Goal: Share content: Share content

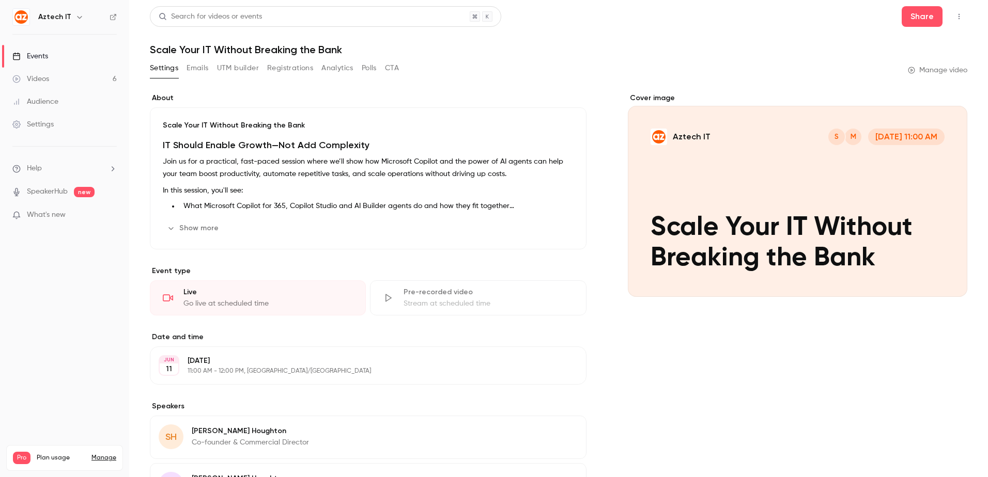
click at [55, 77] on link "Videos 6" at bounding box center [64, 79] width 129 height 23
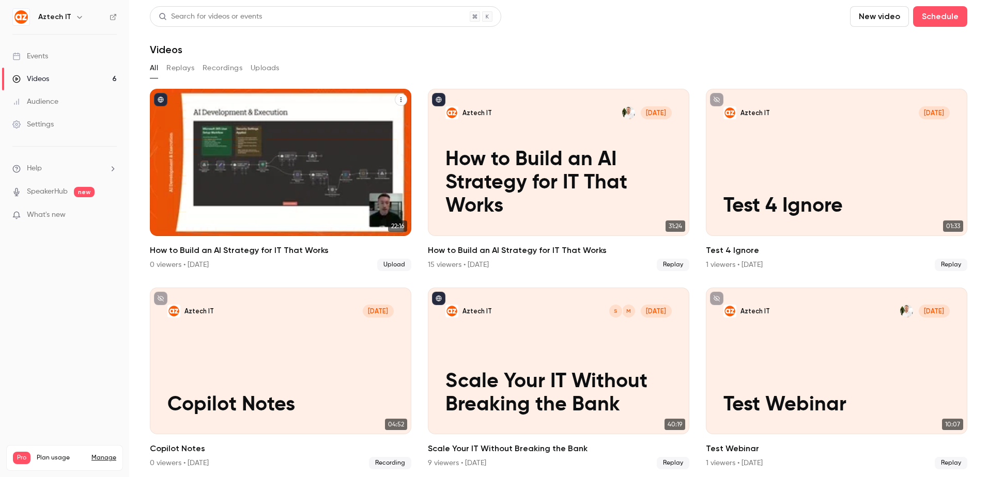
click at [273, 163] on p "How to Build an AI Strategy for IT That Works" at bounding box center [280, 183] width 226 height 70
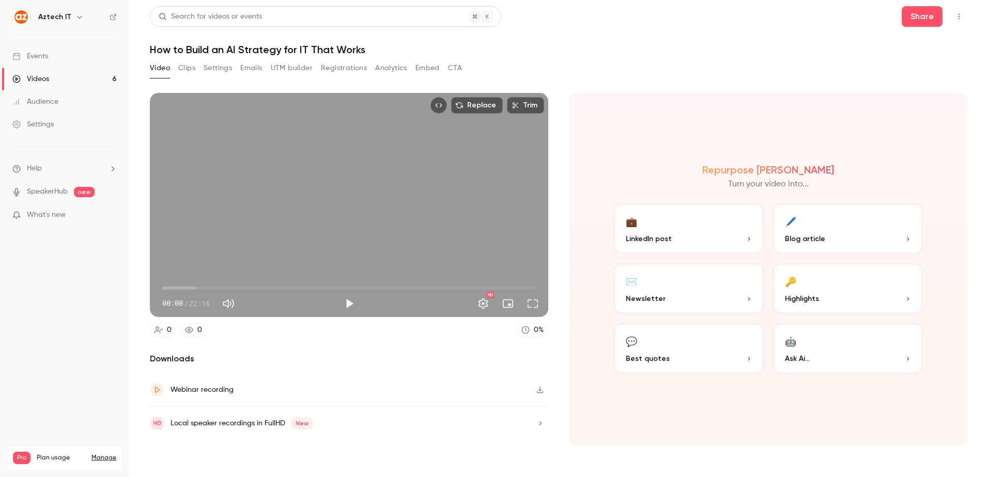
click at [465, 385] on div "Webinar recording" at bounding box center [349, 391] width 398 height 34
click at [658, 85] on div "Replace Trim 00:00 00:00 / 22:16 HD 0 0 0 % Downloads Webinar recording Local s…" at bounding box center [558, 266] width 817 height 371
click at [907, 19] on button "Share" at bounding box center [922, 16] width 41 height 21
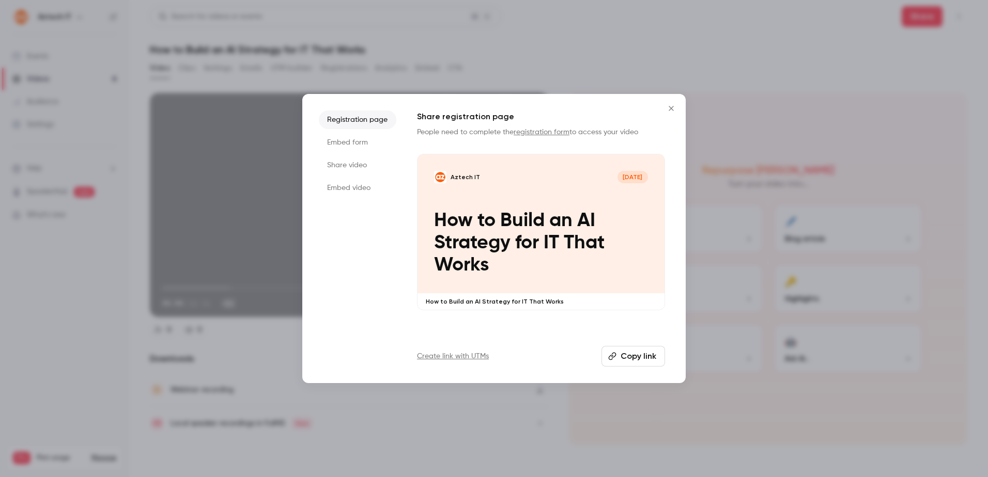
click at [628, 356] on button "Copy link" at bounding box center [633, 356] width 64 height 21
click at [671, 107] on icon "Close" at bounding box center [671, 108] width 12 height 8
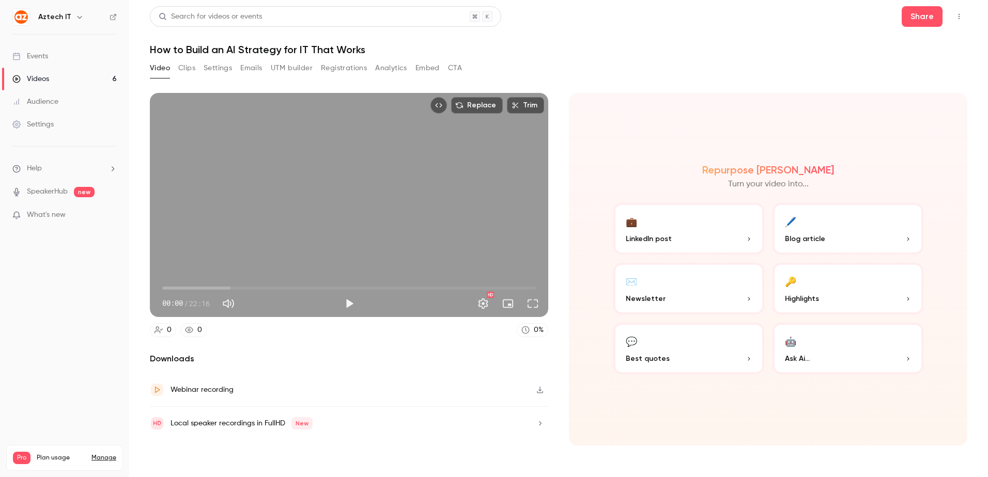
click at [595, 68] on div "Video Clips Settings Emails UTM builder Registrations Analytics Embed CTA" at bounding box center [558, 70] width 817 height 21
click at [56, 57] on link "Events" at bounding box center [64, 56] width 129 height 23
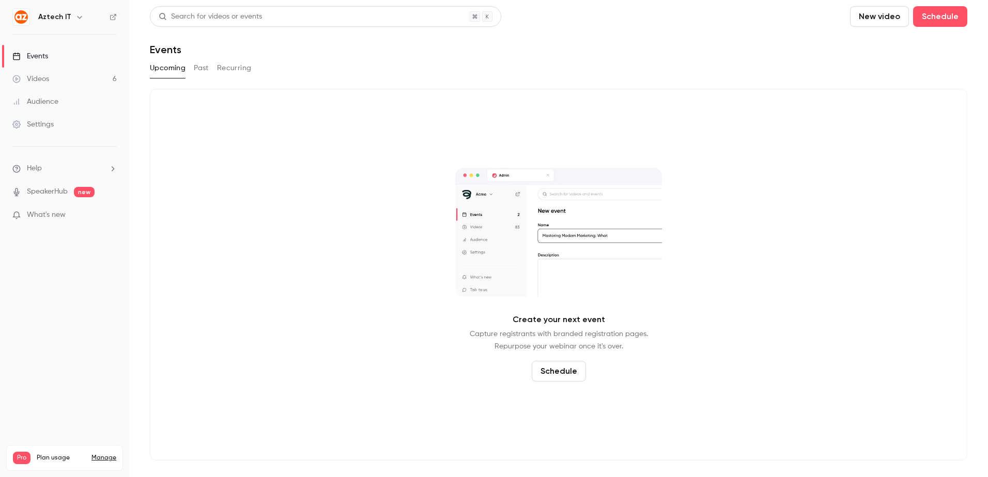
click at [57, 77] on link "Videos 6" at bounding box center [64, 79] width 129 height 23
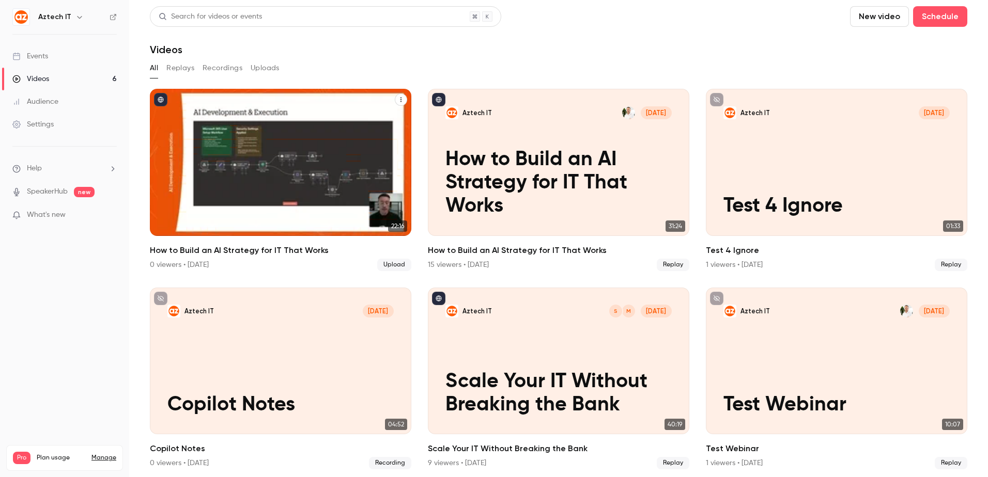
click at [245, 155] on p "How to Build an AI Strategy for IT That Works" at bounding box center [280, 183] width 226 height 70
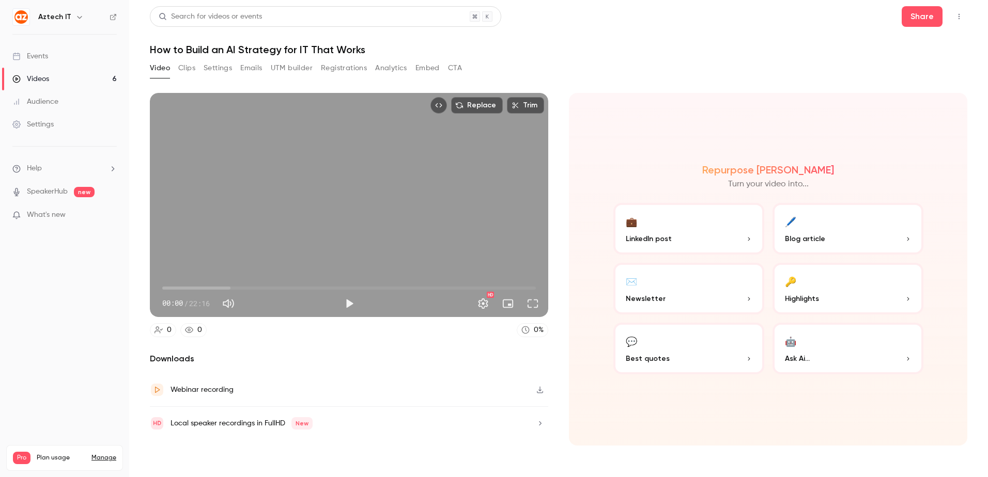
drag, startPoint x: 670, startPoint y: 55, endPoint x: 621, endPoint y: 52, distance: 49.1
click at [667, 54] on h1 "How to Build an AI Strategy for IT That Works" at bounding box center [558, 49] width 817 height 12
click at [333, 66] on button "Registrations" at bounding box center [344, 68] width 46 height 17
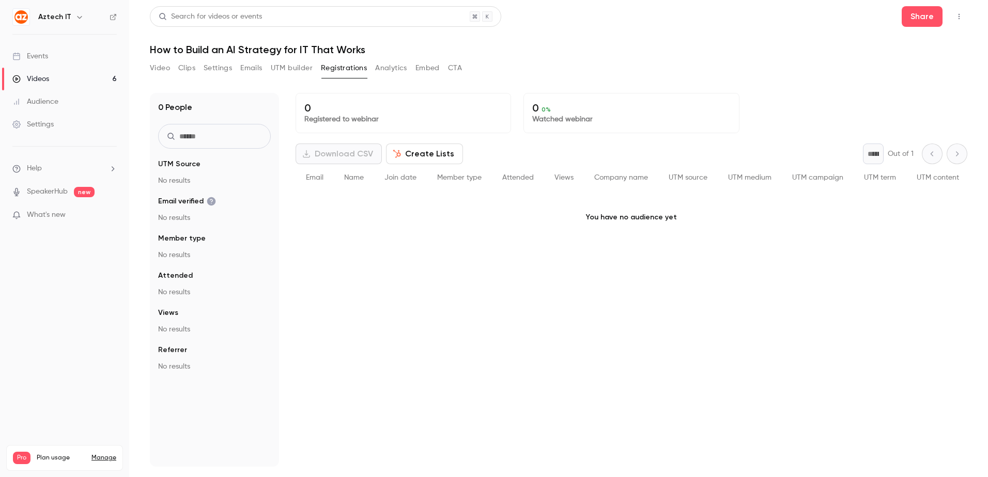
click at [162, 67] on button "Video" at bounding box center [160, 68] width 20 height 17
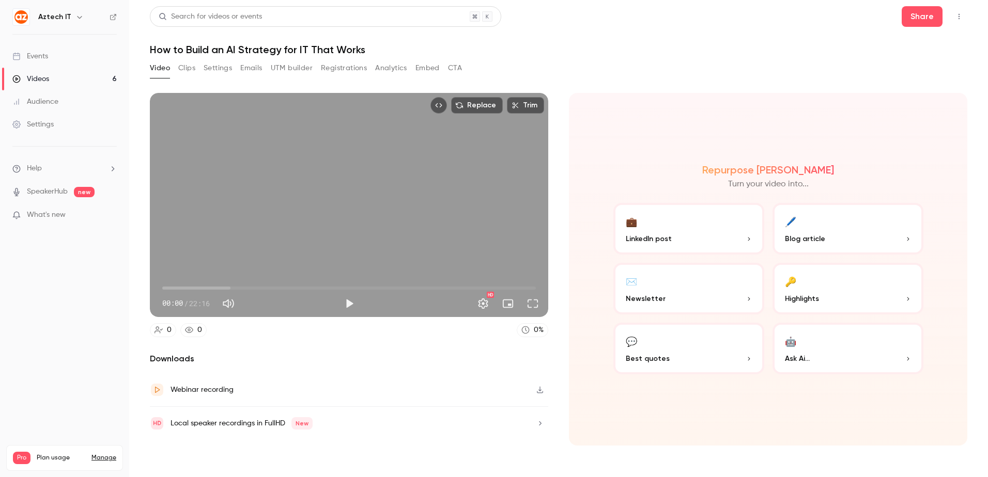
click at [452, 65] on button "CTA" at bounding box center [455, 68] width 14 height 17
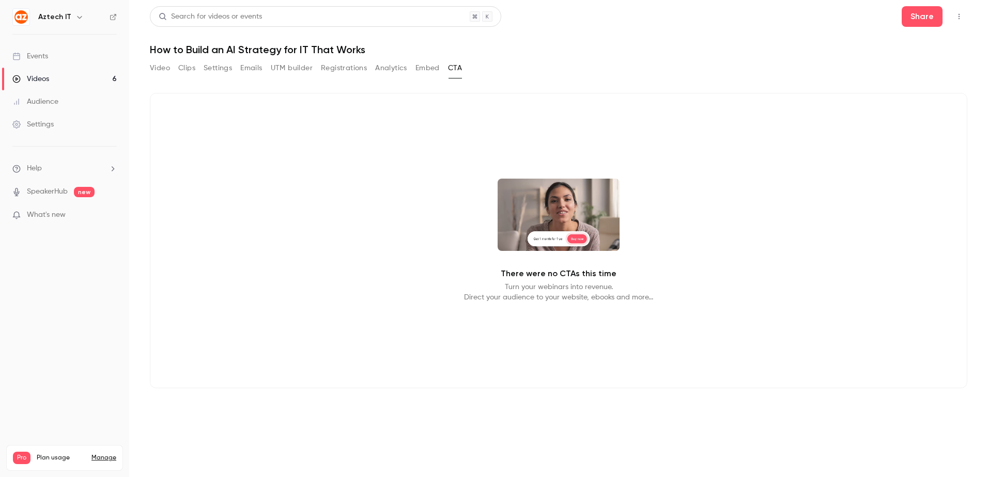
click at [430, 64] on button "Embed" at bounding box center [427, 68] width 24 height 17
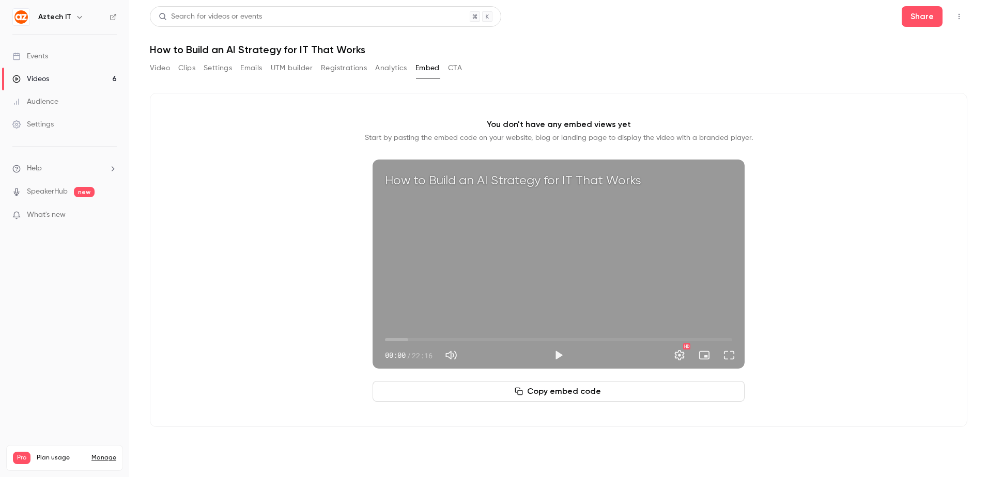
click at [381, 69] on button "Analytics" at bounding box center [391, 68] width 32 height 17
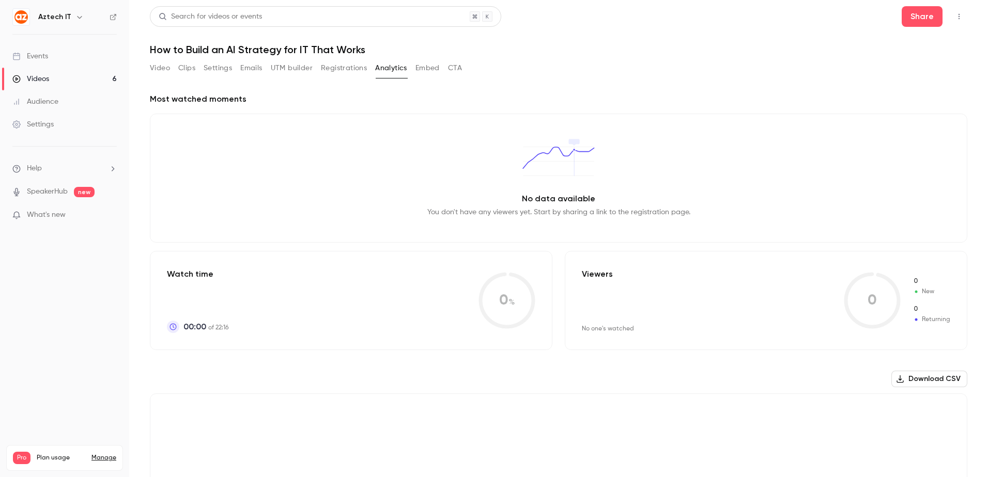
click at [336, 70] on button "Registrations" at bounding box center [344, 68] width 46 height 17
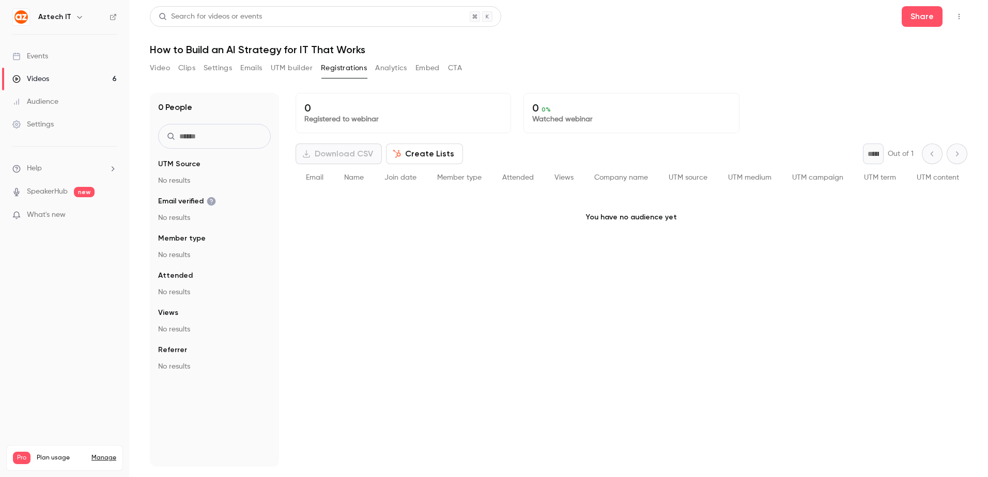
click at [51, 77] on link "Videos 6" at bounding box center [64, 79] width 129 height 23
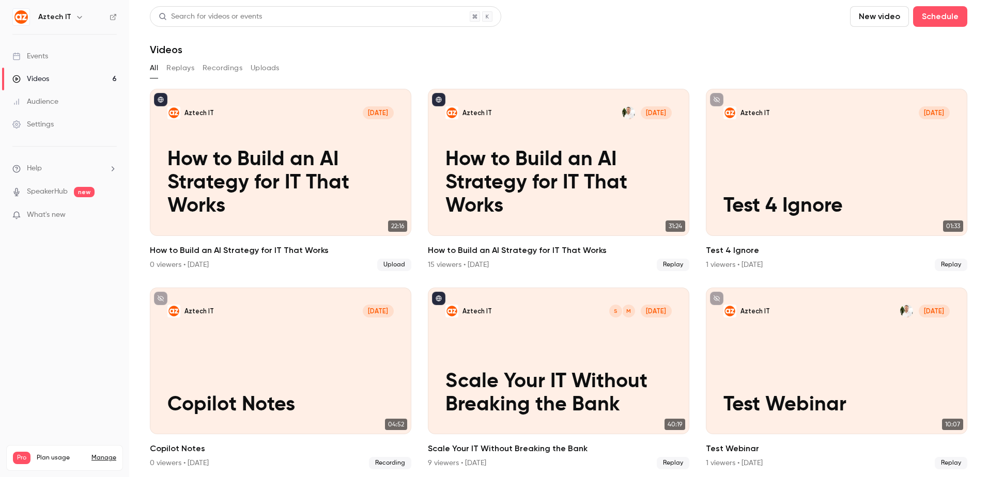
click at [60, 54] on link "Events" at bounding box center [64, 56] width 129 height 23
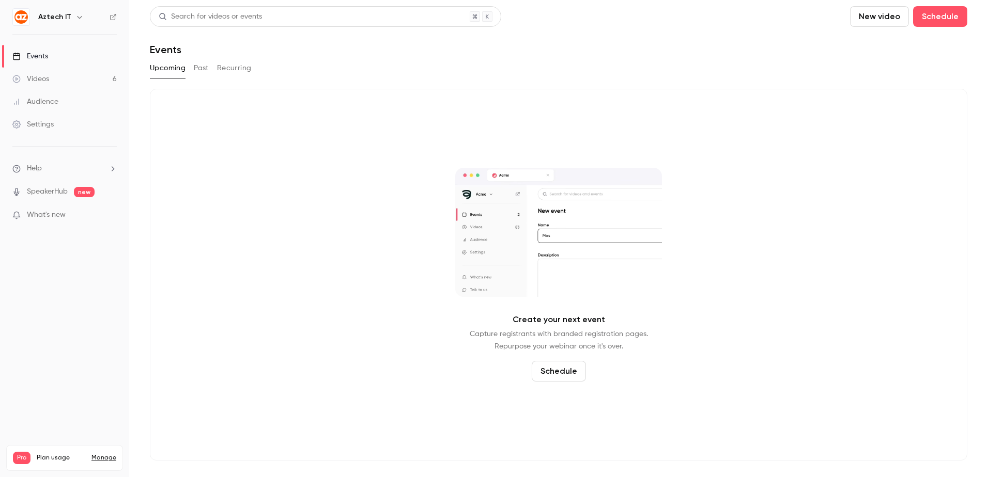
click at [46, 79] on div "Videos" at bounding box center [30, 79] width 37 height 10
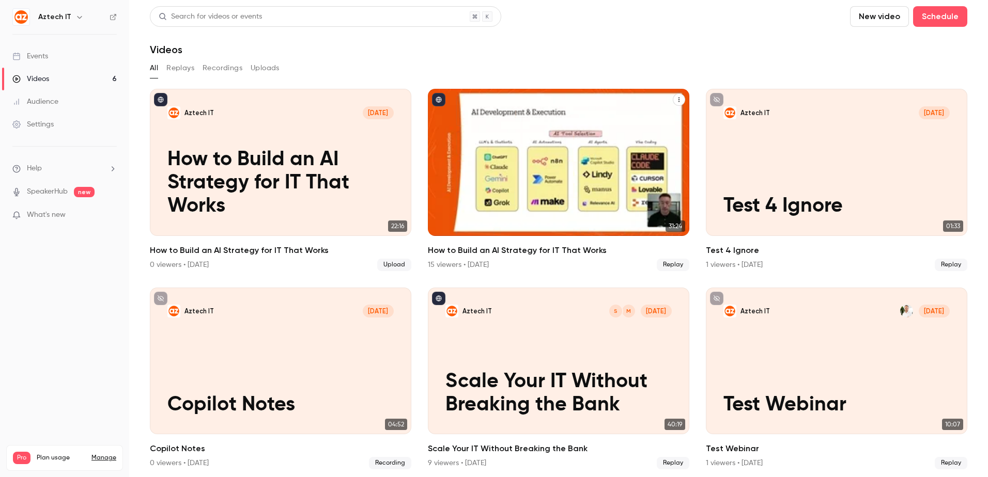
click at [494, 192] on p "How to Build an AI Strategy for IT That Works" at bounding box center [558, 183] width 226 height 70
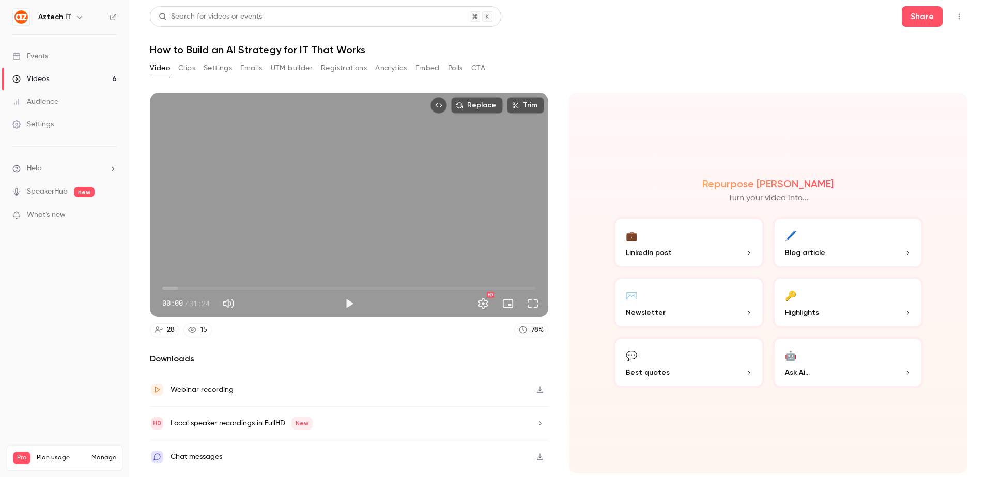
click at [352, 62] on button "Registrations" at bounding box center [344, 68] width 46 height 17
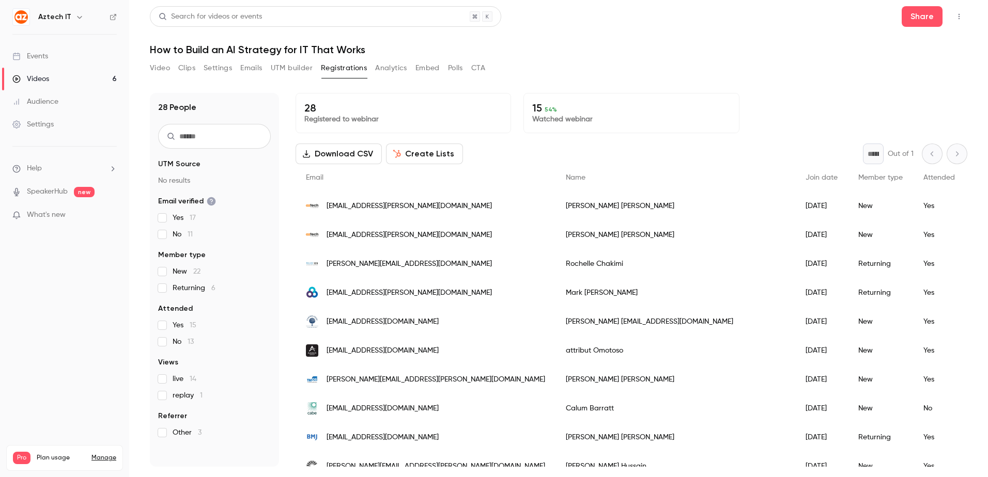
click at [400, 65] on button "Analytics" at bounding box center [391, 68] width 32 height 17
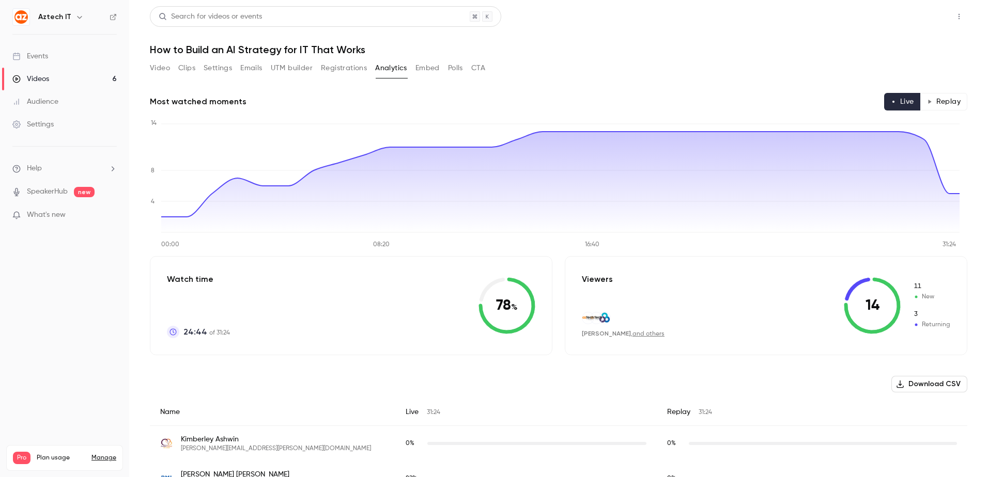
click at [928, 17] on button "Share" at bounding box center [922, 16] width 41 height 21
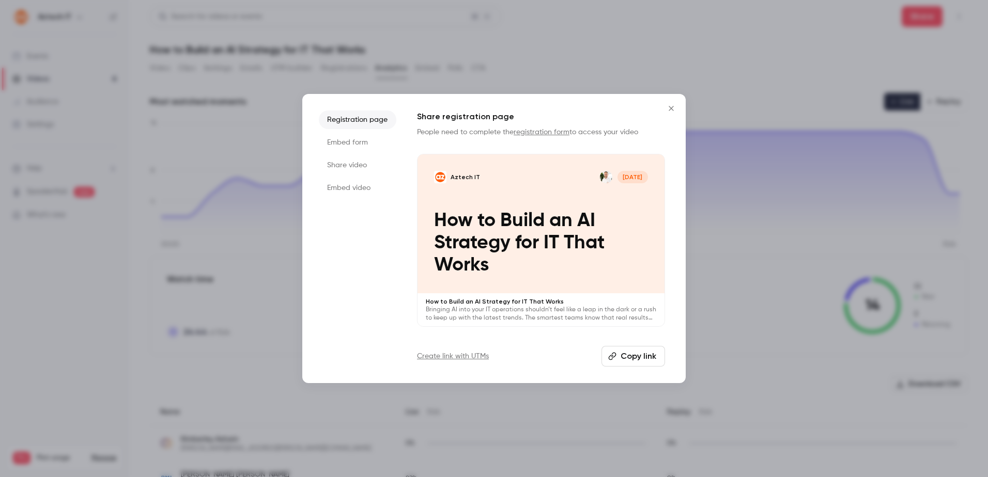
click at [672, 108] on icon "Close" at bounding box center [671, 108] width 12 height 8
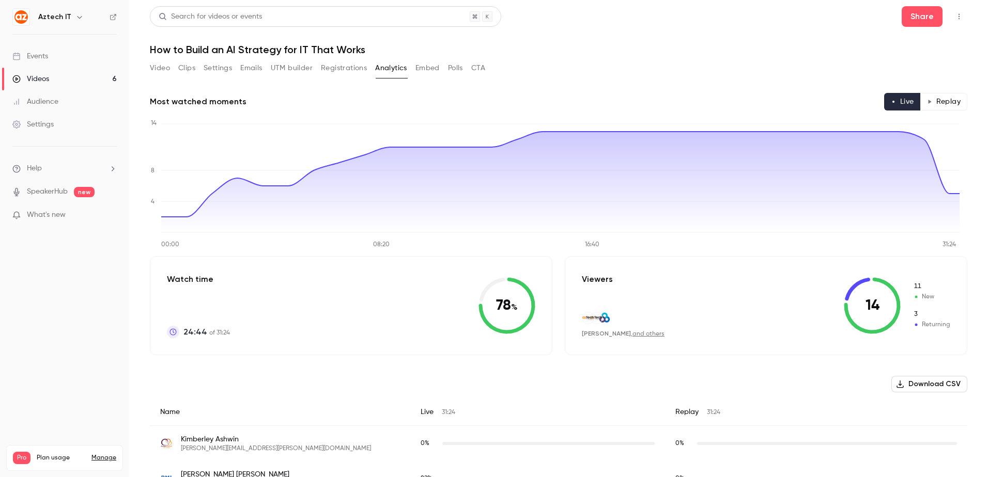
click at [255, 73] on button "Emails" at bounding box center [251, 68] width 22 height 17
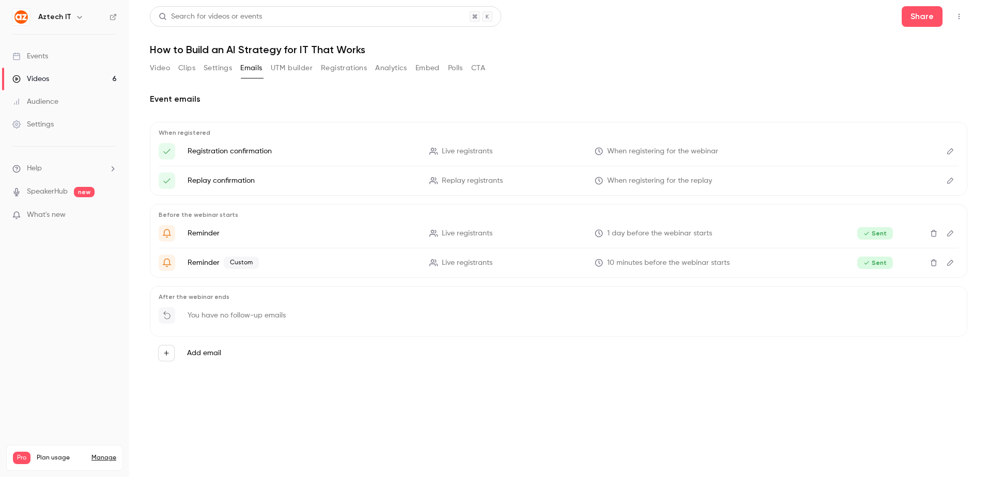
click at [630, 70] on div "Video Clips Settings Emails UTM builder Registrations Analytics Embed Polls CTA" at bounding box center [558, 70] width 817 height 21
click at [344, 69] on button "Registrations" at bounding box center [344, 68] width 46 height 17
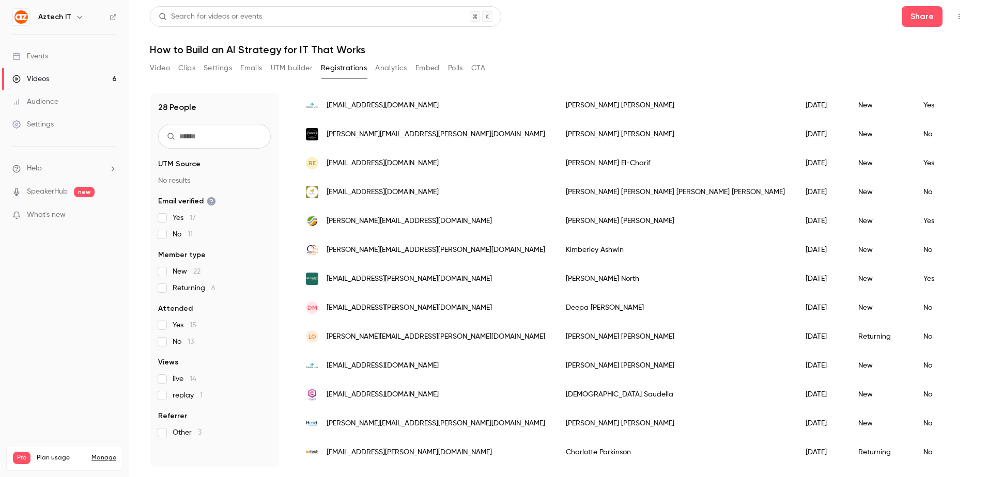
scroll to position [542, 0]
click at [53, 77] on link "Videos 6" at bounding box center [64, 79] width 129 height 23
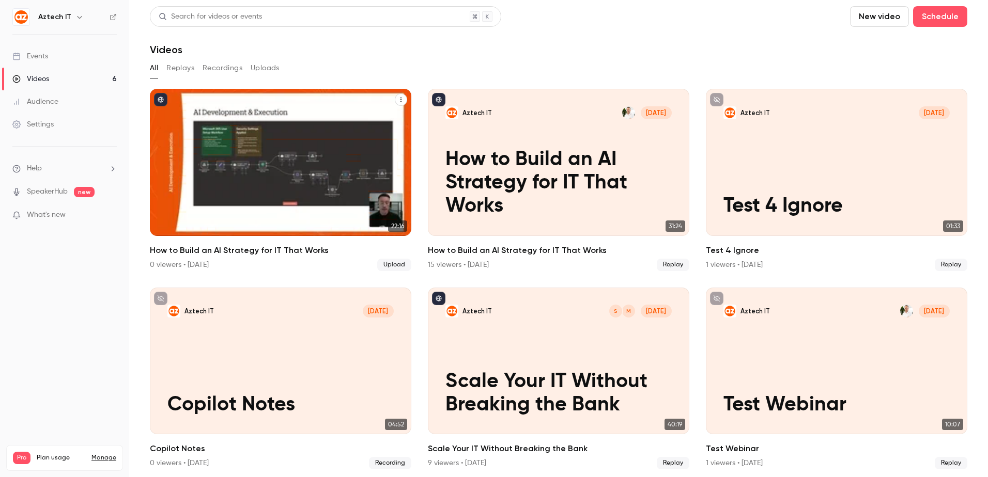
click at [398, 97] on icon "How to Build an AI Strategy for IT That Works" at bounding box center [401, 100] width 6 height 6
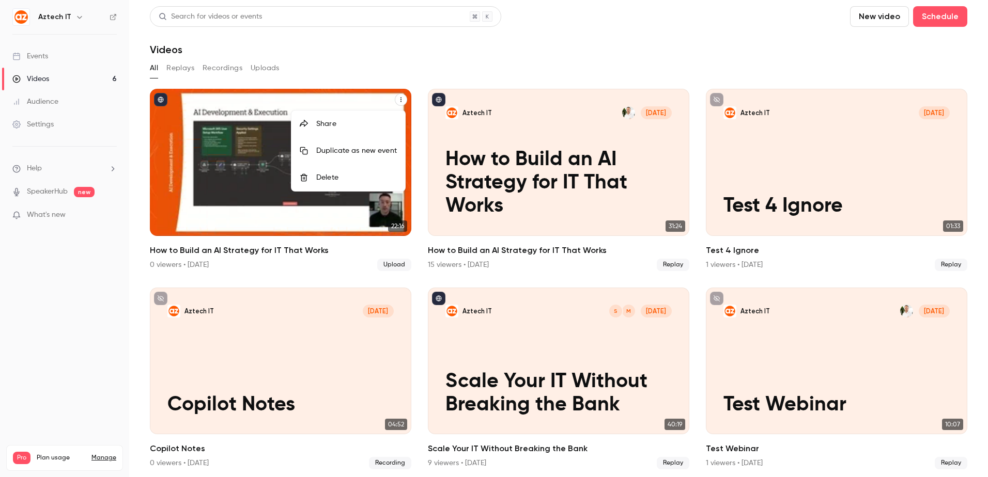
click at [359, 120] on div "Share" at bounding box center [356, 124] width 81 height 10
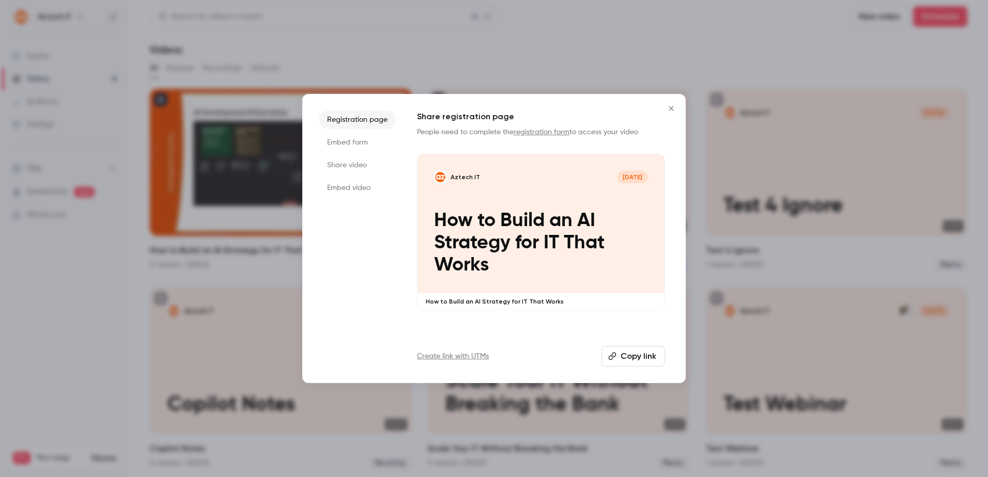
click at [638, 356] on button "Copy link" at bounding box center [633, 356] width 64 height 21
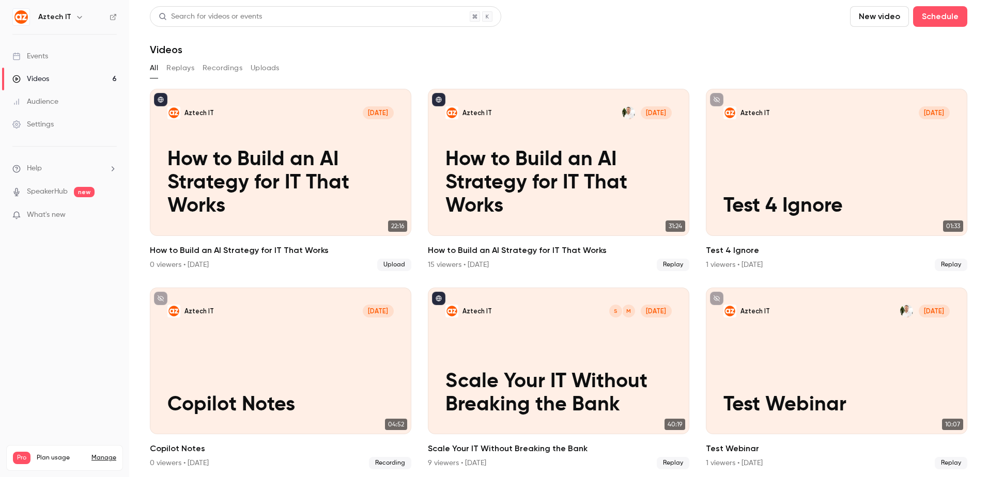
click at [809, 42] on header "Search for videos or events New video Schedule Videos" at bounding box center [558, 31] width 817 height 50
